Goal: Information Seeking & Learning: Learn about a topic

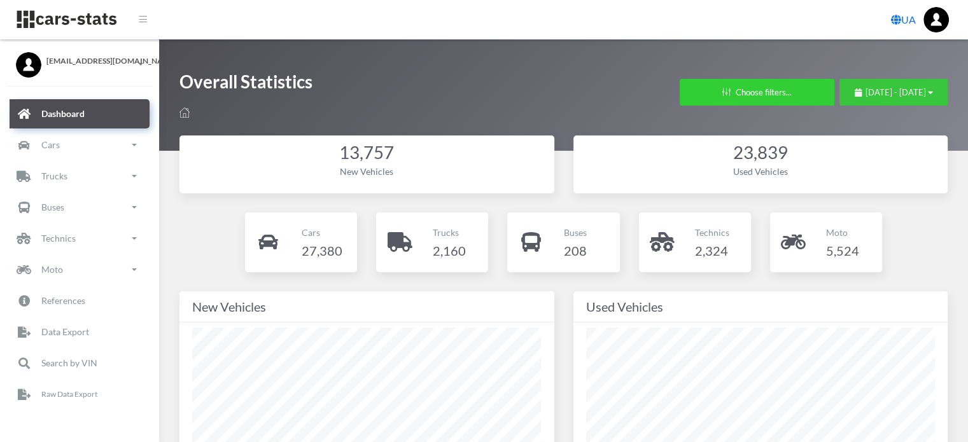
click at [869, 94] on span "August 10, 2025 - September 9, 2025" at bounding box center [896, 92] width 60 height 10
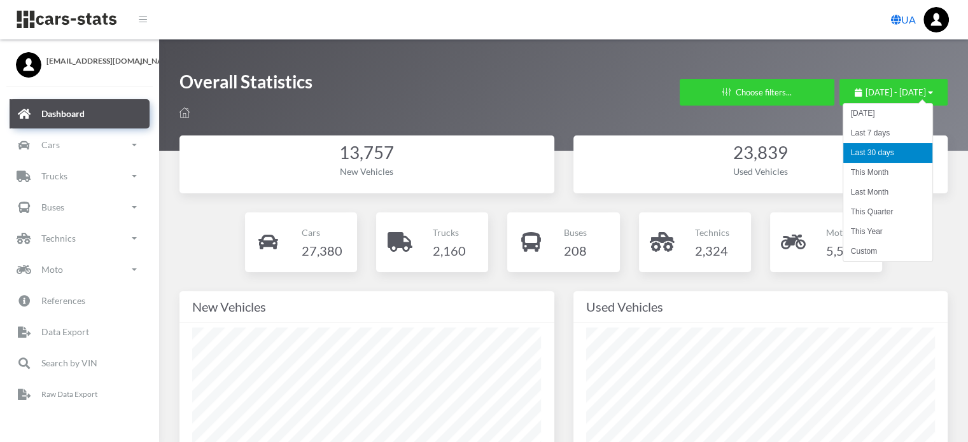
click at [863, 172] on li "This Month" at bounding box center [887, 173] width 89 height 20
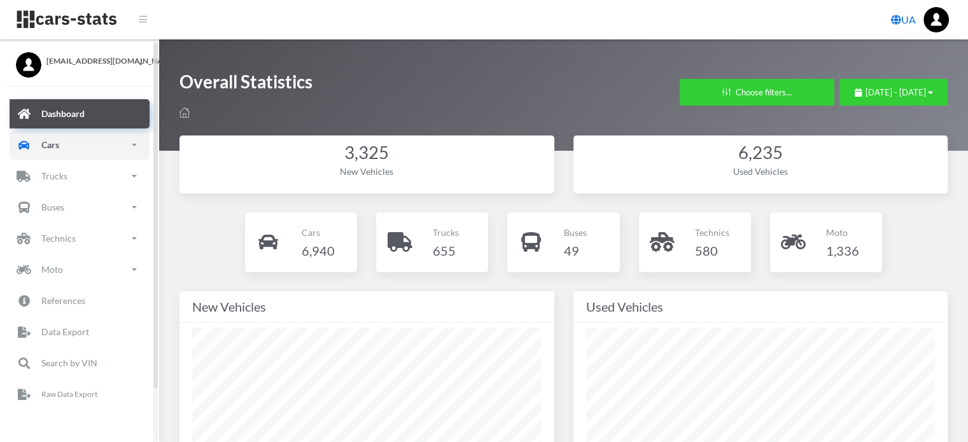
click at [86, 148] on link "Cars" at bounding box center [80, 144] width 140 height 29
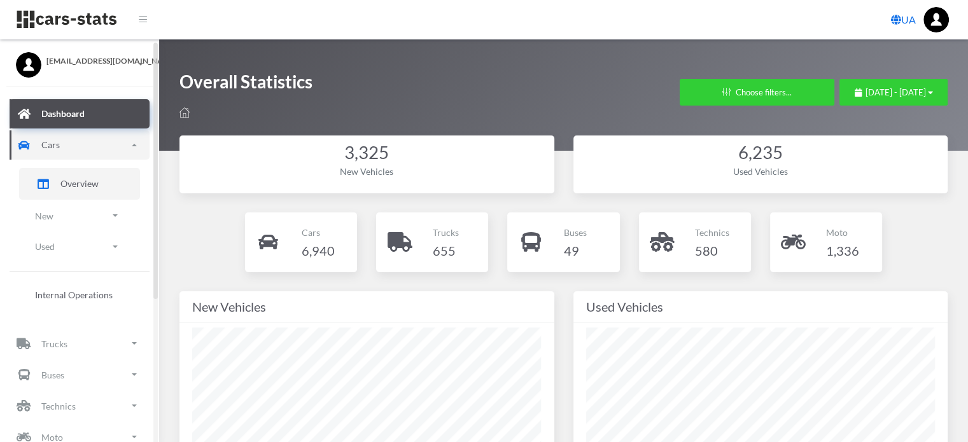
click at [71, 179] on span "Overview" at bounding box center [79, 183] width 38 height 13
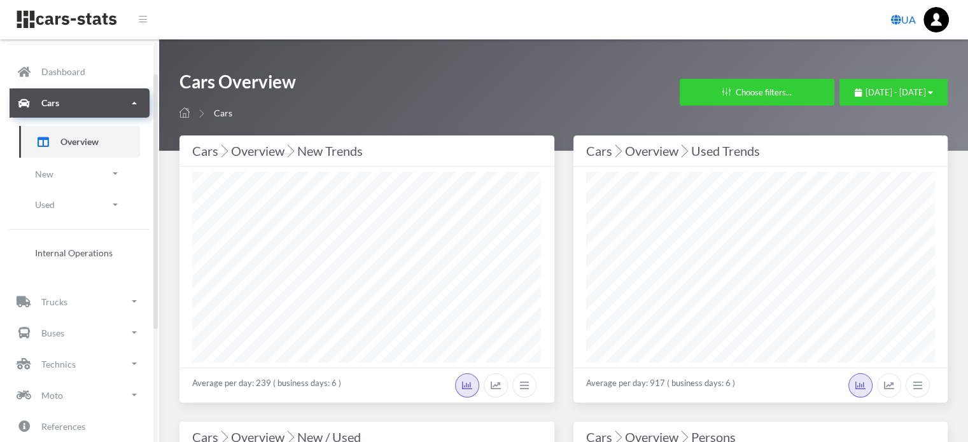
scroll to position [64, 0]
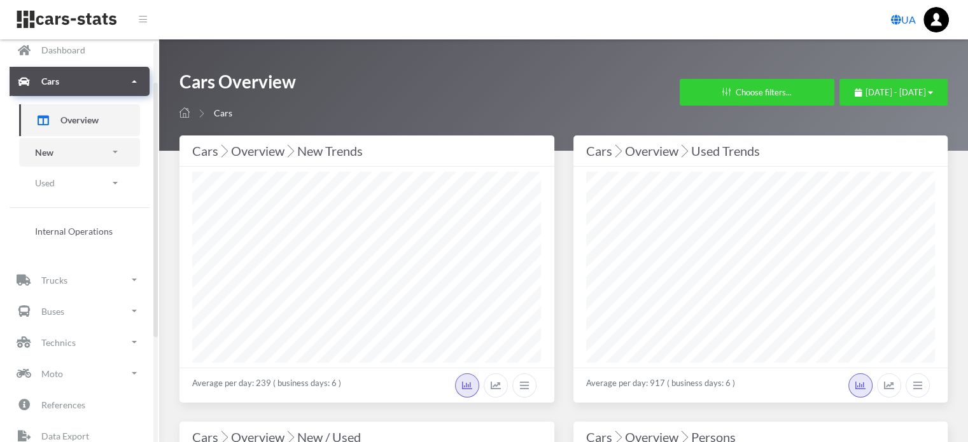
click at [90, 147] on link "New" at bounding box center [79, 152] width 121 height 29
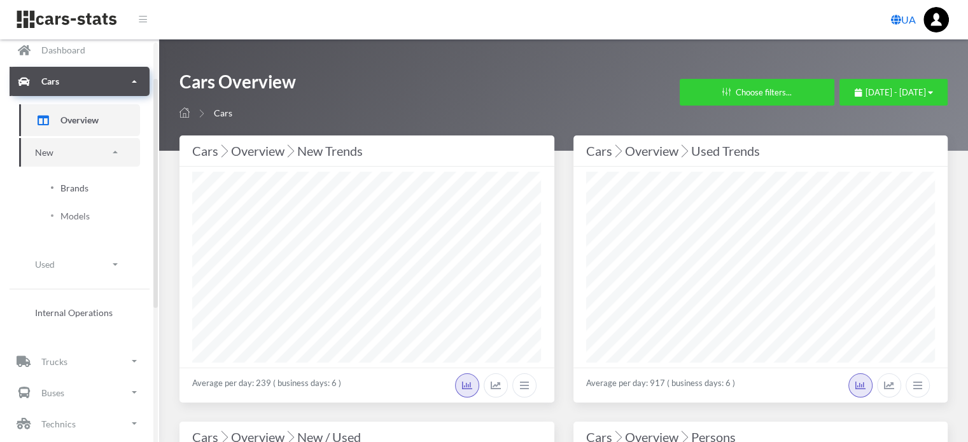
click at [78, 185] on span "Brands" at bounding box center [74, 187] width 28 height 13
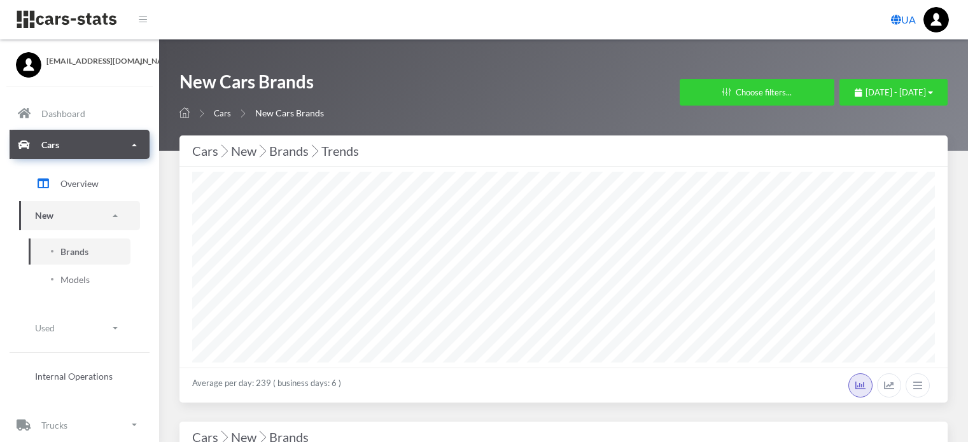
select select "25"
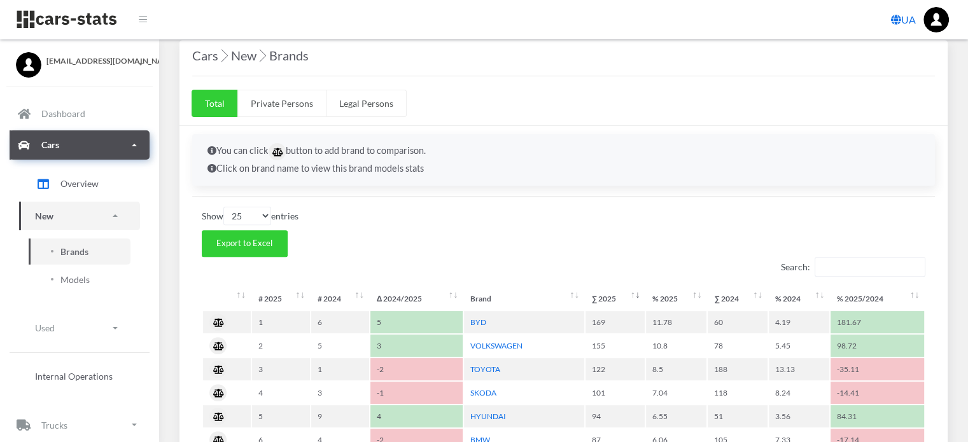
scroll to position [127, 0]
